Goal: Task Accomplishment & Management: Manage account settings

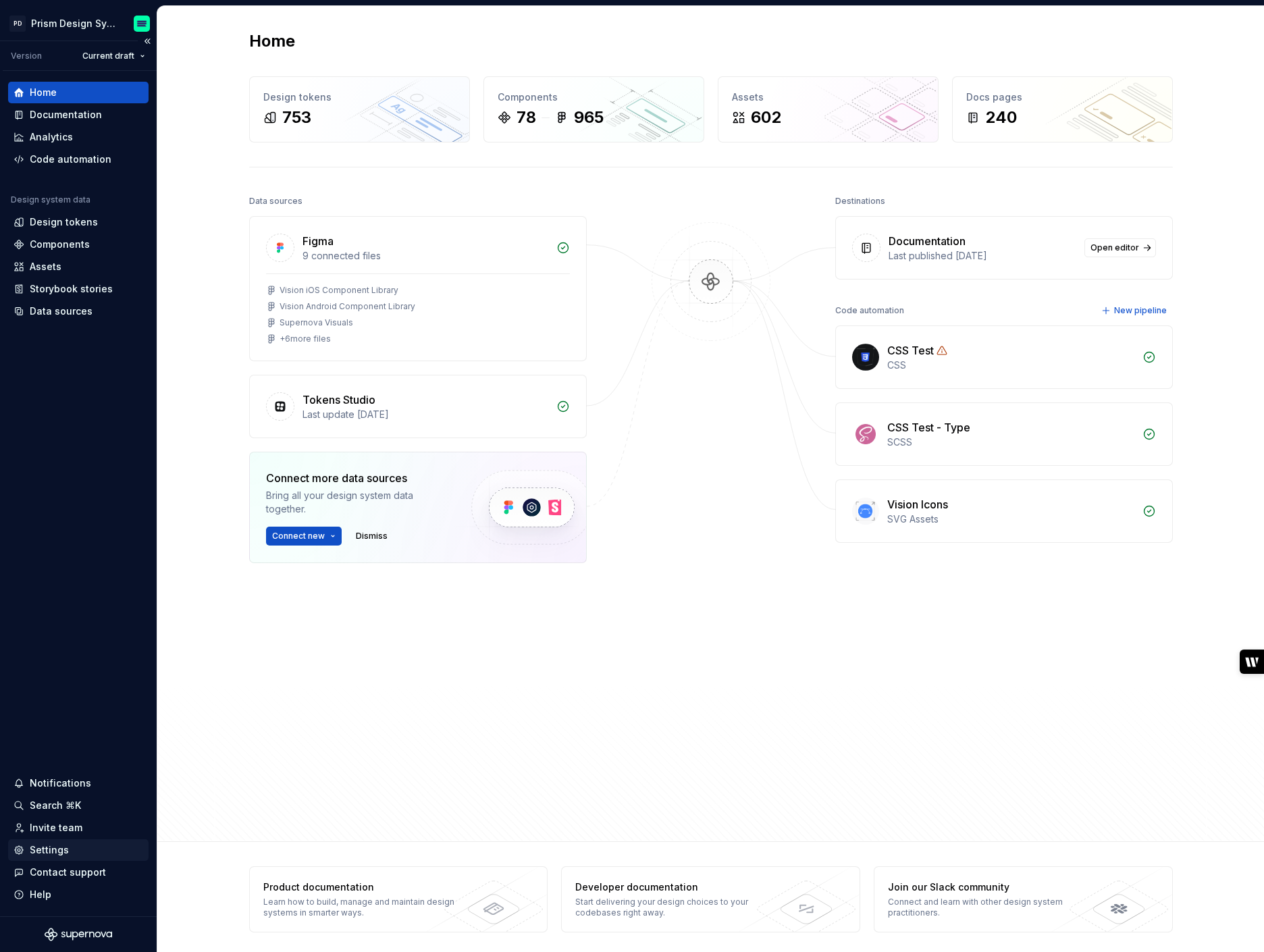
click at [45, 855] on div "Settings" at bounding box center [49, 850] width 39 height 13
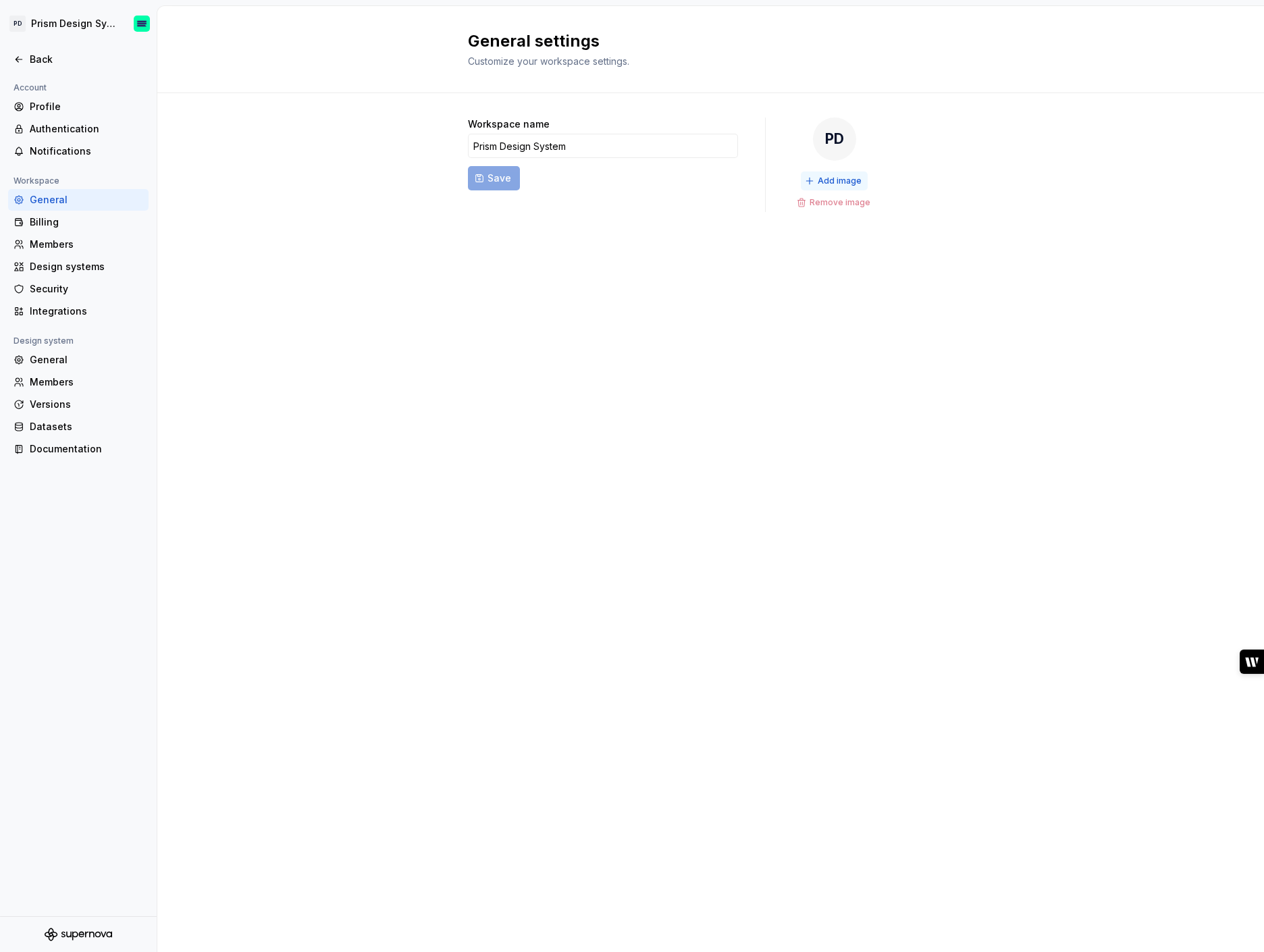
click at [830, 182] on span "Add image" at bounding box center [839, 181] width 44 height 11
click at [78, 448] on div "Documentation" at bounding box center [86, 448] width 113 height 13
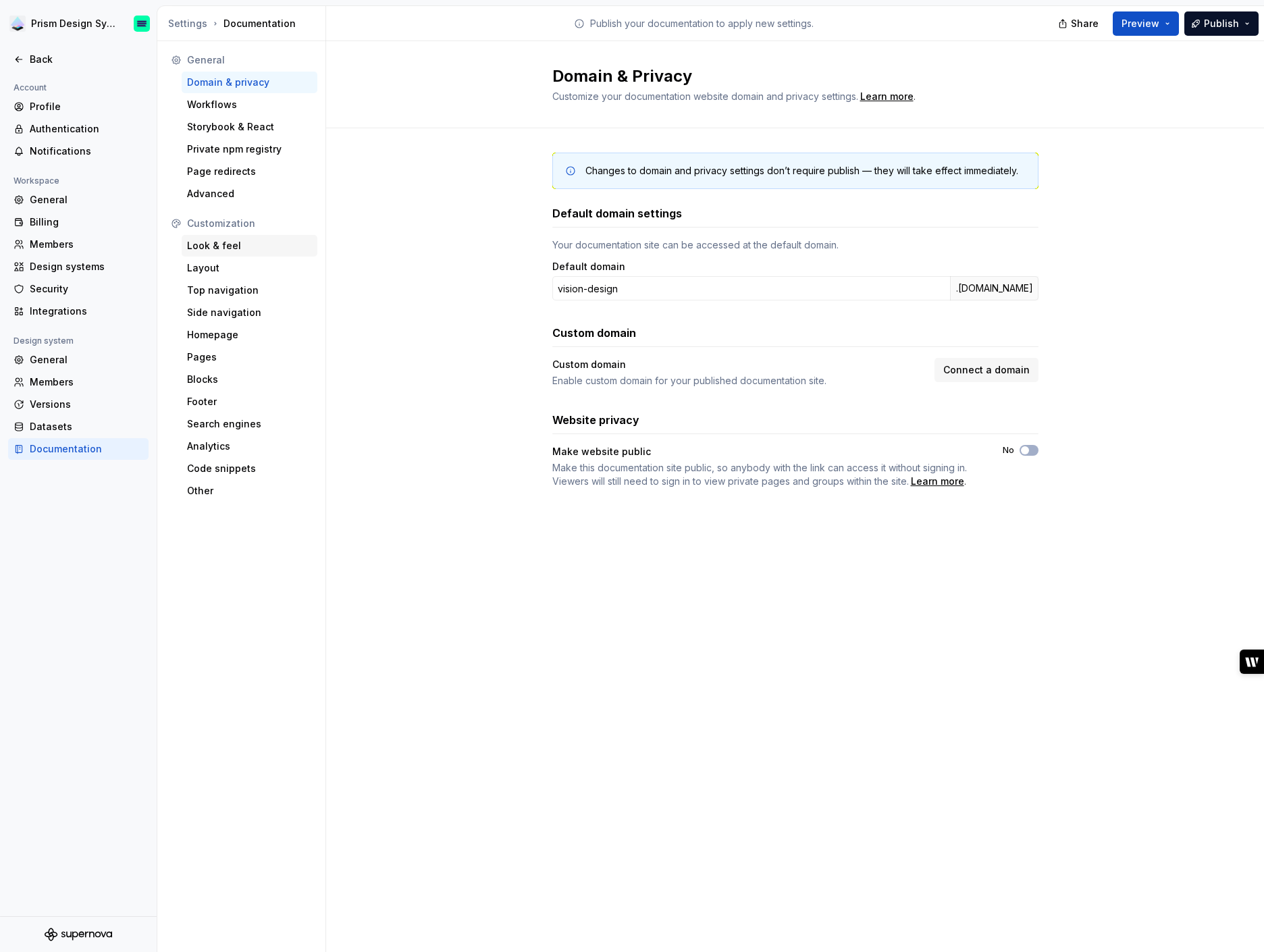
click at [223, 248] on div "Look & feel" at bounding box center [249, 245] width 125 height 13
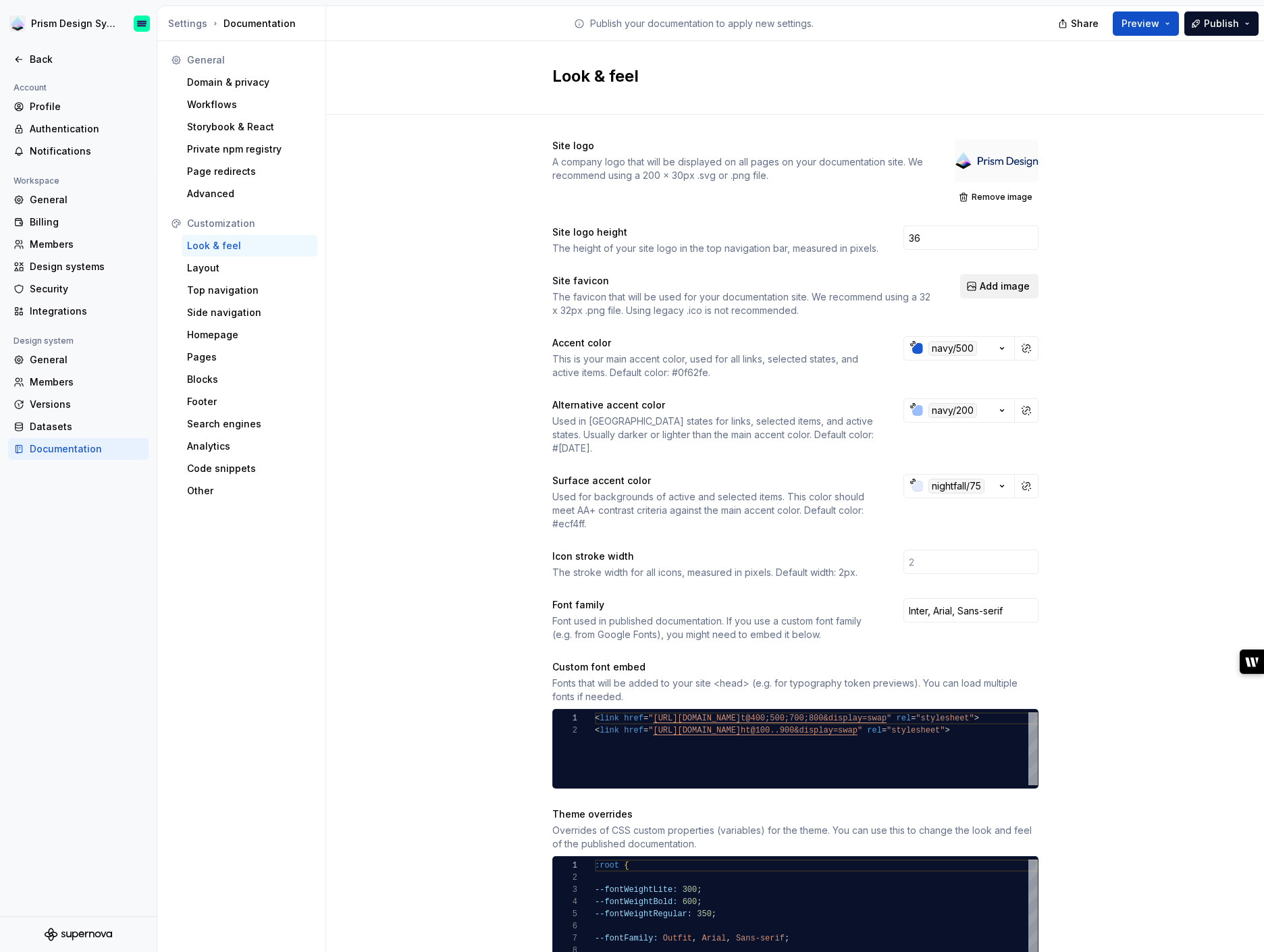
click at [994, 287] on span "Add image" at bounding box center [1005, 286] width 50 height 13
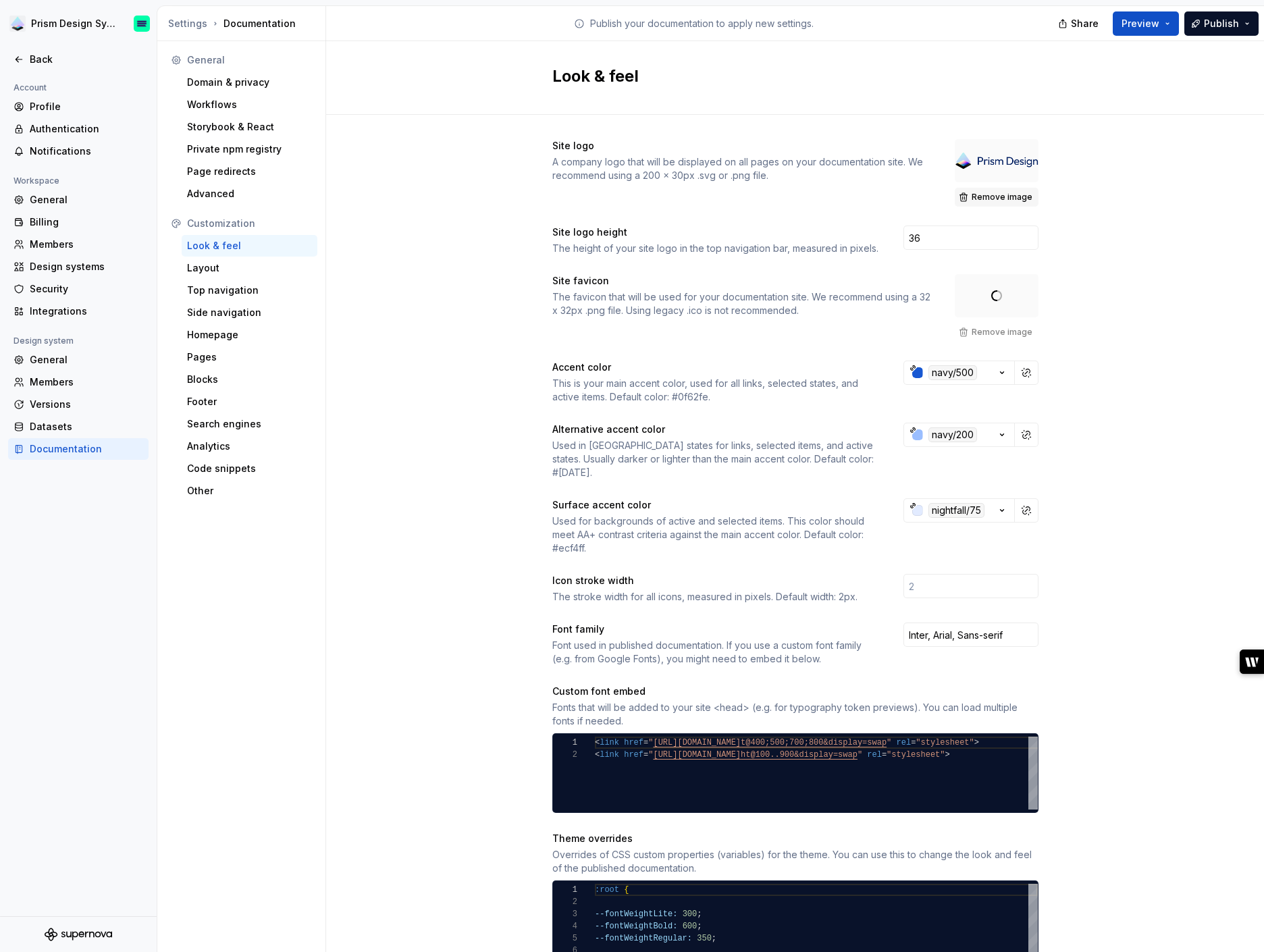
click at [991, 191] on span "Remove image" at bounding box center [1002, 197] width 61 height 11
click at [988, 191] on span "Remove image" at bounding box center [1002, 197] width 61 height 11
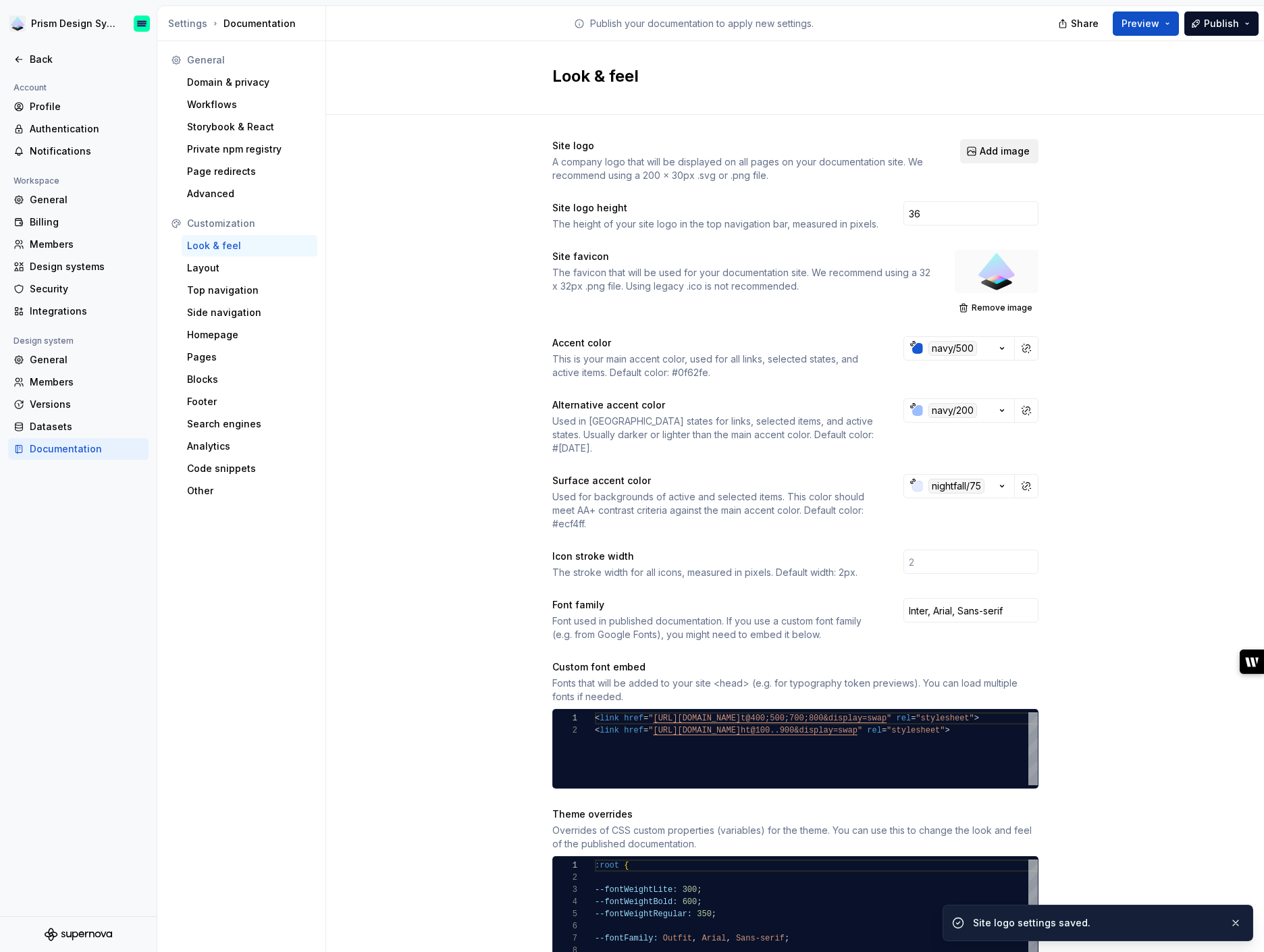
click at [991, 152] on span "Add image" at bounding box center [1005, 151] width 50 height 13
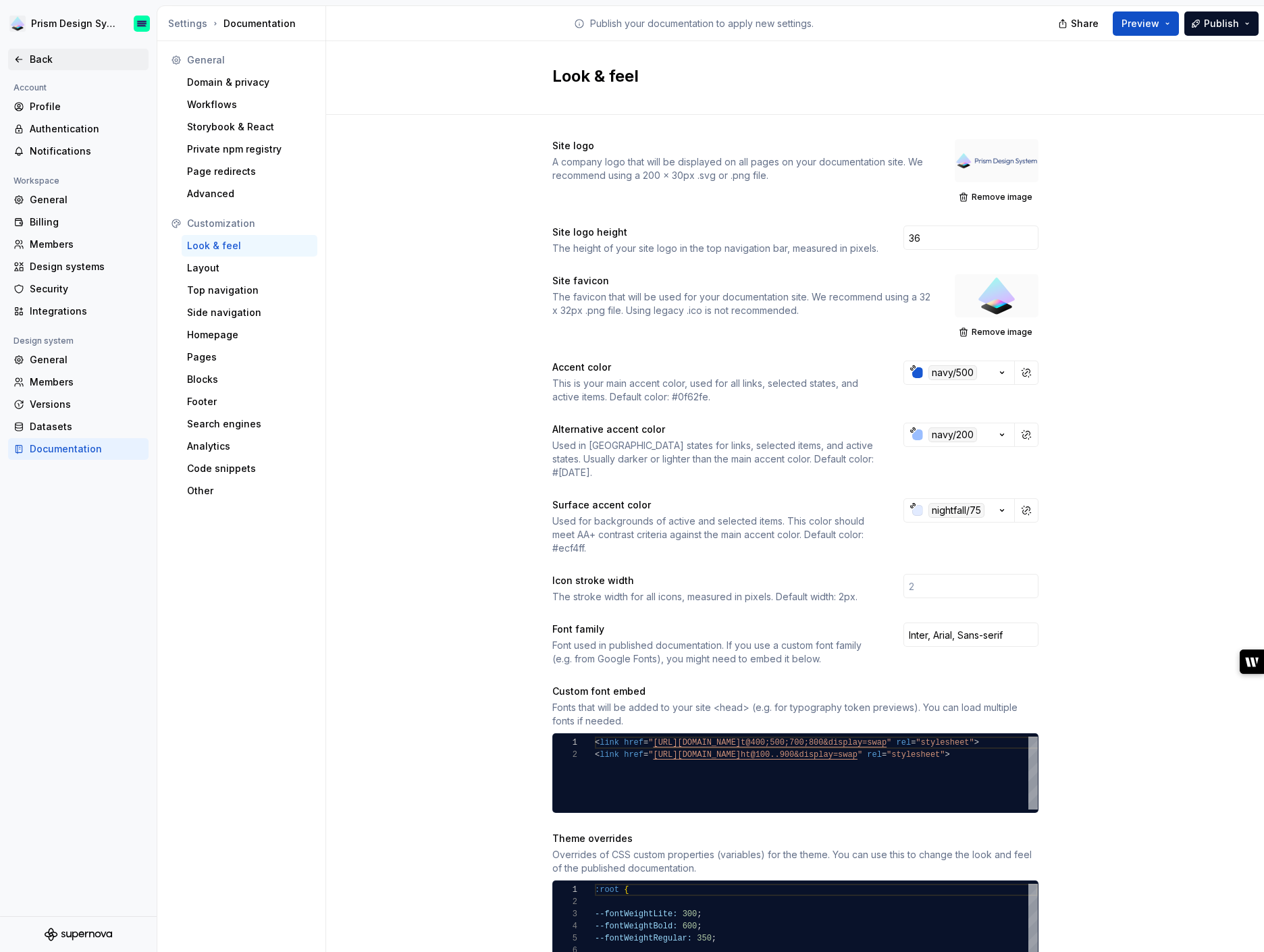
click at [23, 57] on icon at bounding box center [19, 60] width 11 height 11
